Goal: Find specific page/section: Find specific page/section

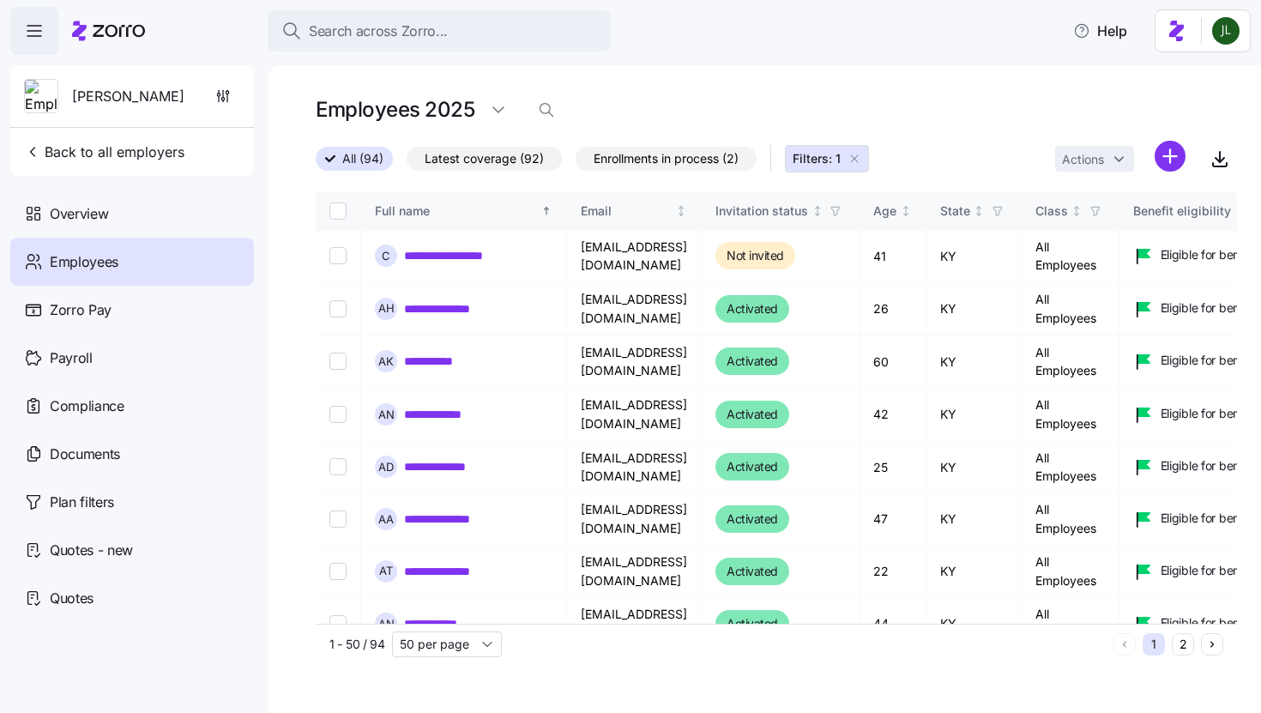
click at [91, 272] on div "Employees" at bounding box center [132, 262] width 244 height 48
